Goal: Transaction & Acquisition: Purchase product/service

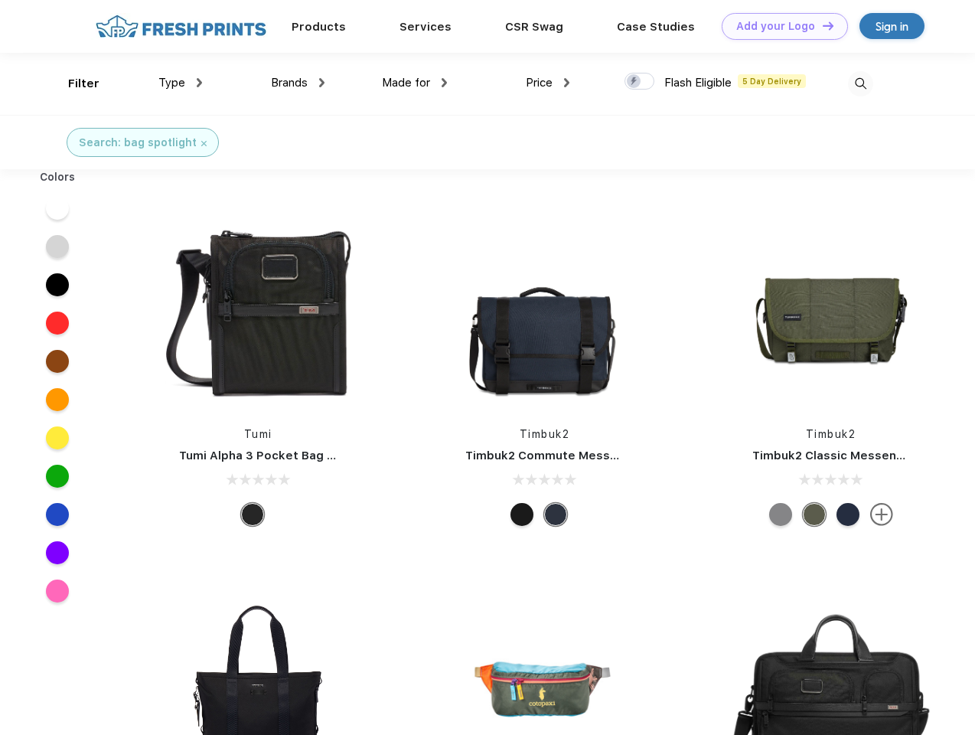
click at [779, 26] on link "Add your Logo Design Tool" at bounding box center [785, 26] width 126 height 27
click at [0, 0] on div "Design Tool" at bounding box center [0, 0] width 0 height 0
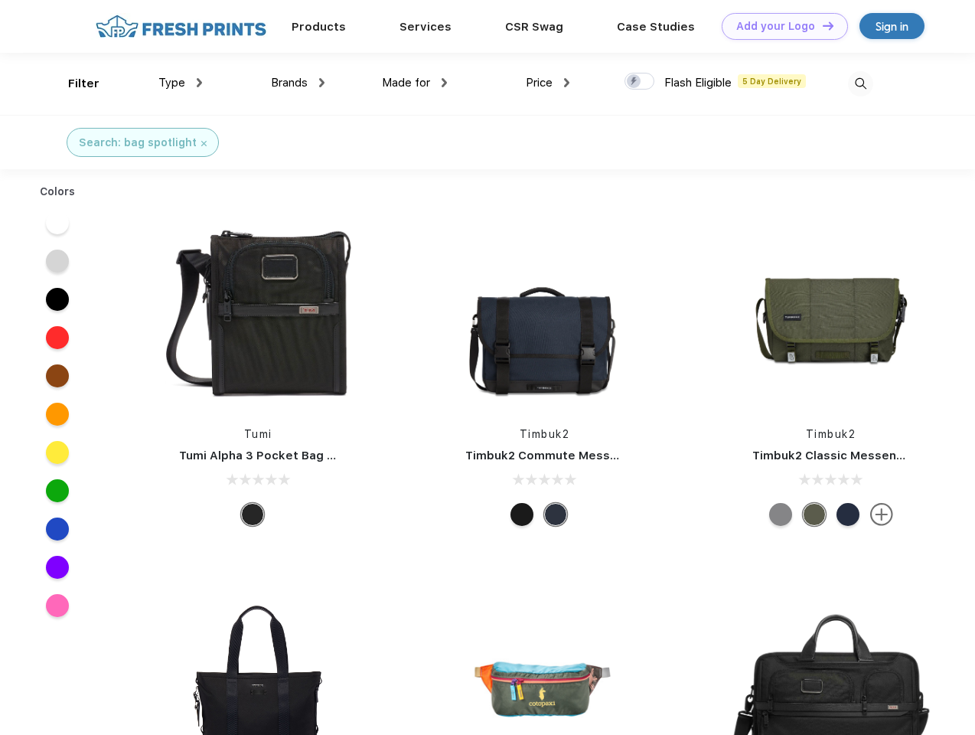
click at [821, 25] on link "Add your Logo Design Tool" at bounding box center [785, 26] width 126 height 27
click at [73, 83] on div "Filter" at bounding box center [83, 84] width 31 height 18
click at [181, 83] on span "Type" at bounding box center [171, 83] width 27 height 14
click at [298, 83] on span "Brands" at bounding box center [289, 83] width 37 height 14
click at [415, 83] on span "Made for" at bounding box center [406, 83] width 48 height 14
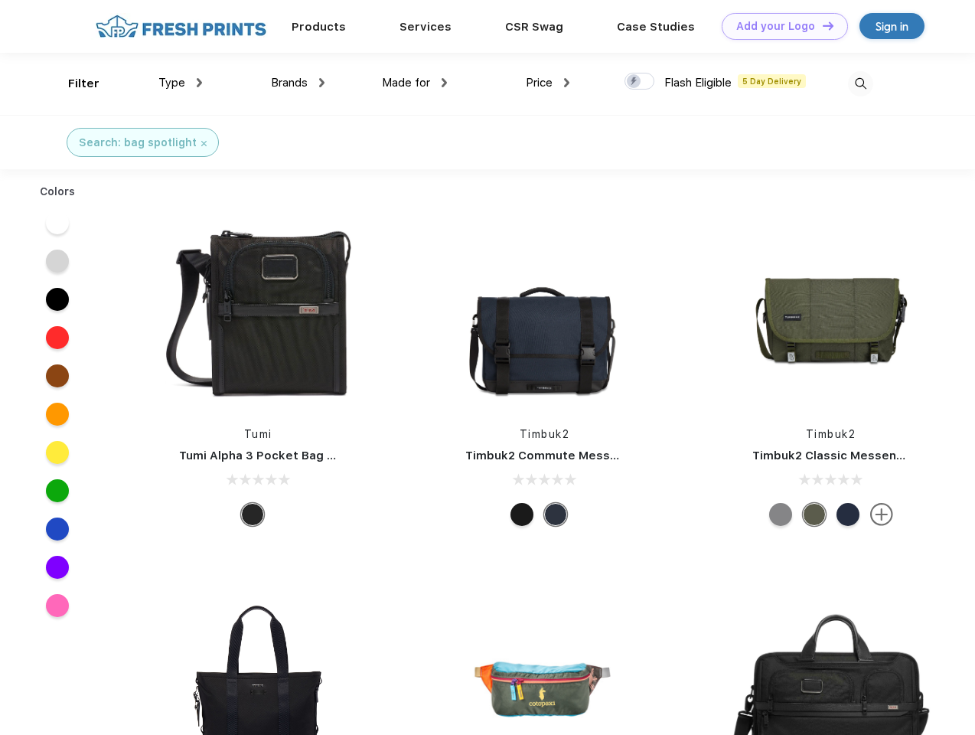
click at [548, 83] on span "Price" at bounding box center [539, 83] width 27 height 14
click at [640, 82] on div at bounding box center [640, 81] width 30 height 17
click at [634, 82] on input "checkbox" at bounding box center [630, 77] width 10 height 10
click at [860, 83] on img at bounding box center [860, 83] width 25 height 25
